Goal: Transaction & Acquisition: Obtain resource

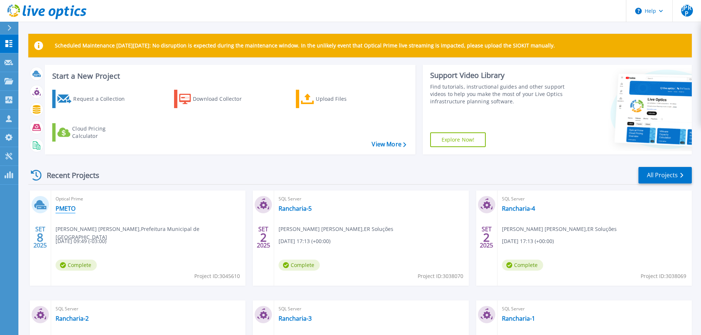
click at [66, 209] on link "PMETO" at bounding box center [66, 208] width 20 height 7
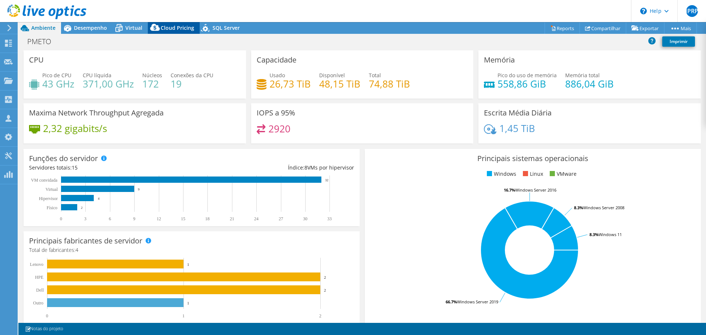
click at [172, 28] on span "Cloud Pricing" at bounding box center [177, 27] width 33 height 7
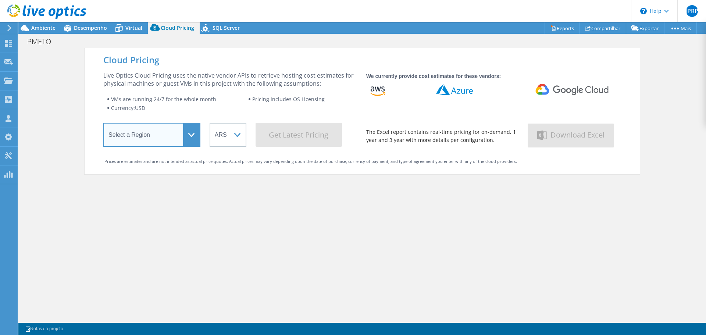
click at [184, 129] on select "Select a Region [GEOGRAPHIC_DATA] ([GEOGRAPHIC_DATA]) [GEOGRAPHIC_DATA] ([GEOGR…" at bounding box center [151, 135] width 97 height 24
select select "SouthAmerica"
click at [103, 124] on select "Select a Region [GEOGRAPHIC_DATA] ([GEOGRAPHIC_DATA]) [GEOGRAPHIC_DATA] ([GEOGR…" at bounding box center [151, 135] width 97 height 24
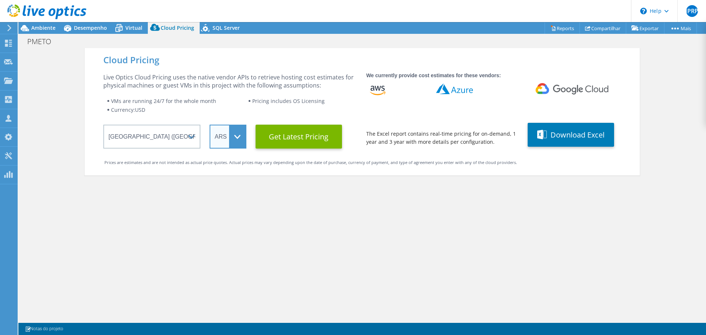
click at [236, 135] on select "ARS AUD BRL CAD CHF CLP CNY DKK EUR GBP HKD HUF INR JPY MXN MYR NOK NZD PEN SEK…" at bounding box center [228, 137] width 37 height 24
click at [210, 125] on select "ARS AUD BRL CAD CHF CLP CNY DKK EUR GBP HKD HUF INR JPY MXN MYR NOK NZD PEN SEK…" at bounding box center [228, 137] width 37 height 24
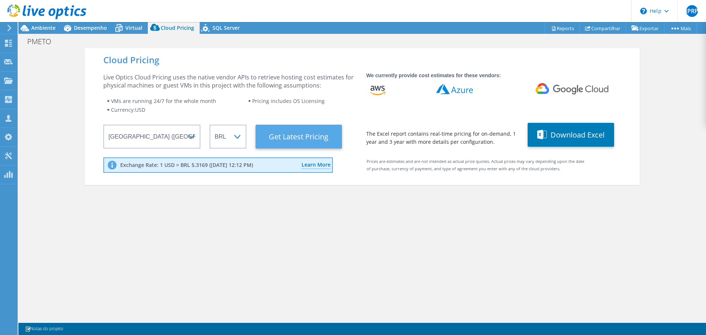
click at [308, 138] on Latest "Get Latest Pricing" at bounding box center [299, 137] width 86 height 24
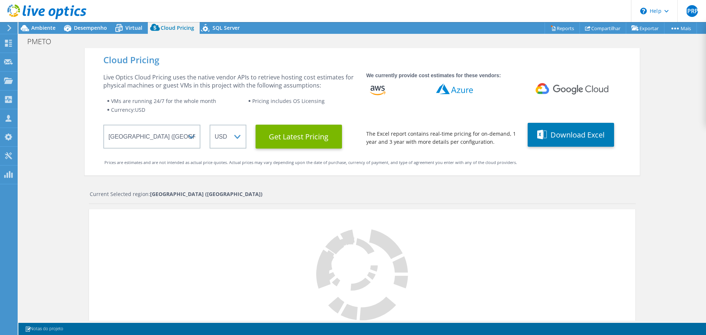
select select "BRL"
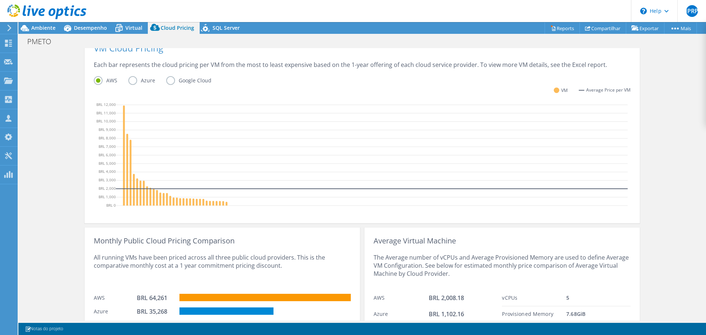
scroll to position [228, 0]
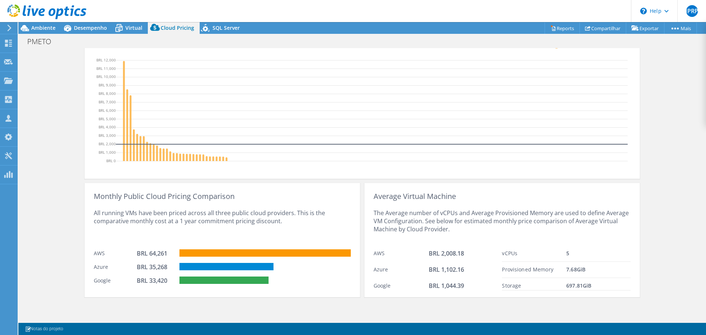
click at [666, 140] on div "Cloud Pricing Live Optics Cloud Pricing uses the native vendor APIs to retrieve…" at bounding box center [362, 70] width 688 height 501
